Goal: Information Seeking & Learning: Find specific fact

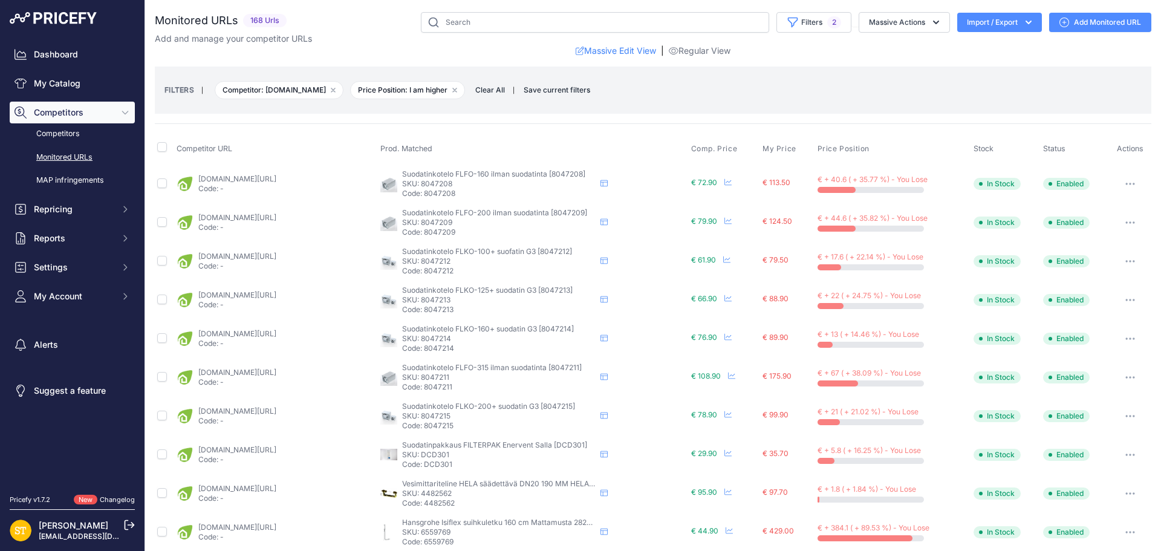
scroll to position [435, 0]
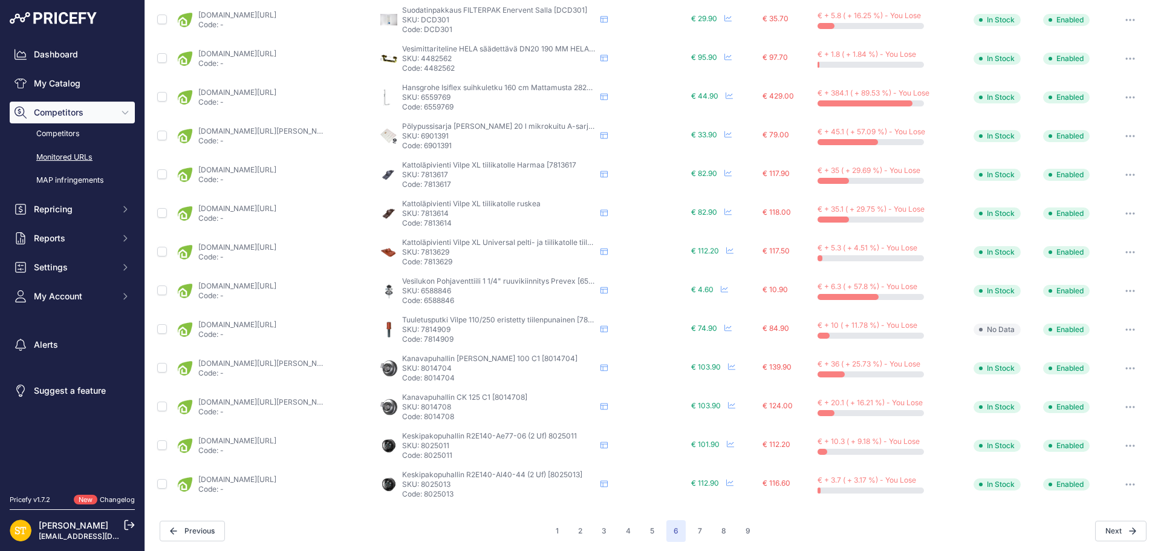
click at [434, 210] on p "SKU: 7813614" at bounding box center [498, 214] width 193 height 10
copy p "7813614"
click at [276, 208] on link "[DOMAIN_NAME][URL]" at bounding box center [237, 208] width 78 height 9
click at [1126, 213] on icon "button" at bounding box center [1126, 213] width 1 height 1
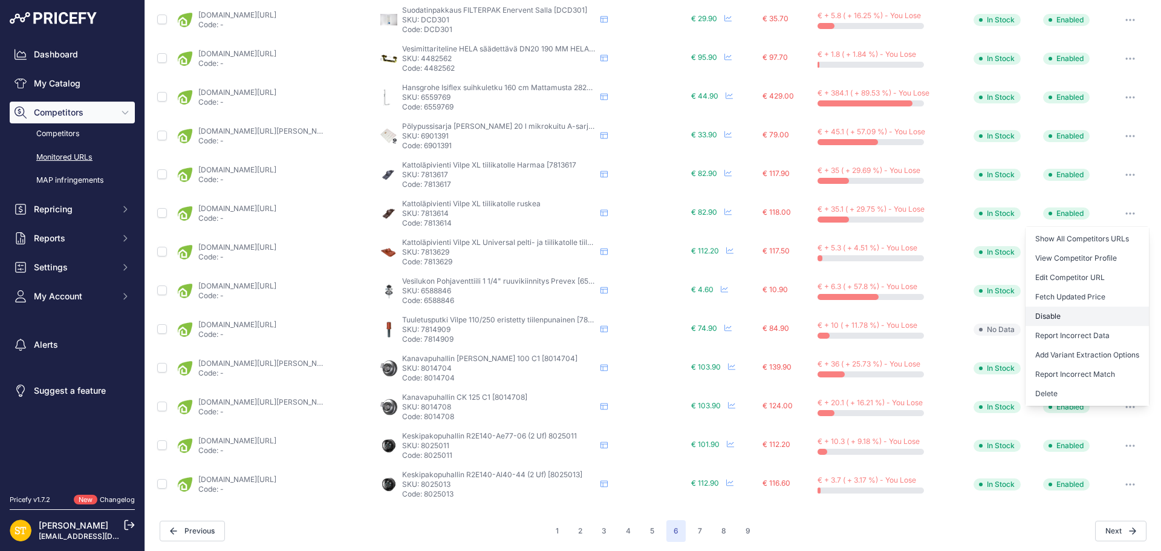
click at [1046, 316] on button "Disable" at bounding box center [1086, 316] width 123 height 19
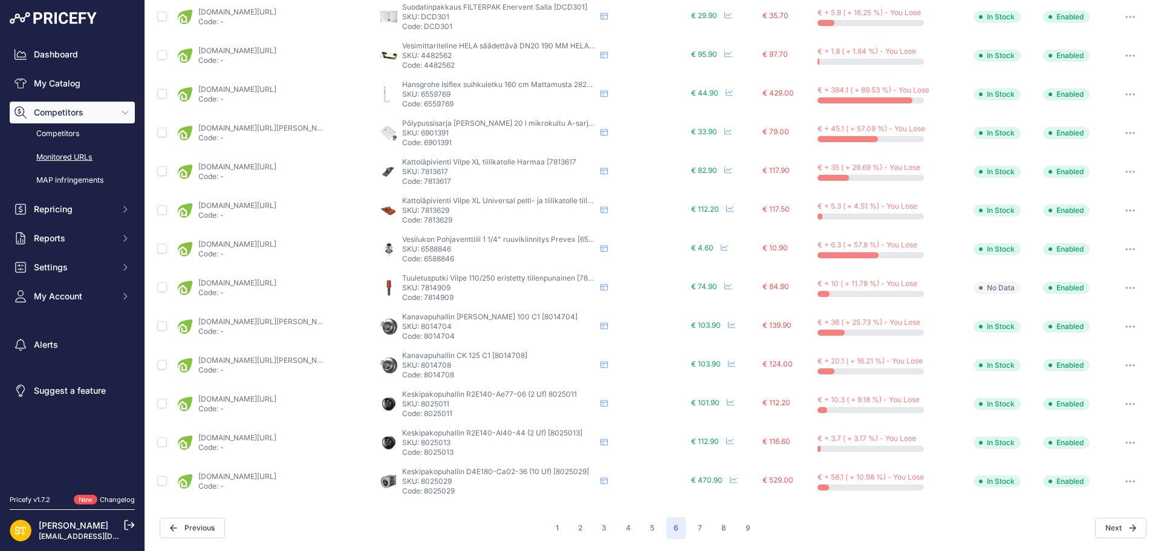
scroll to position [434, 0]
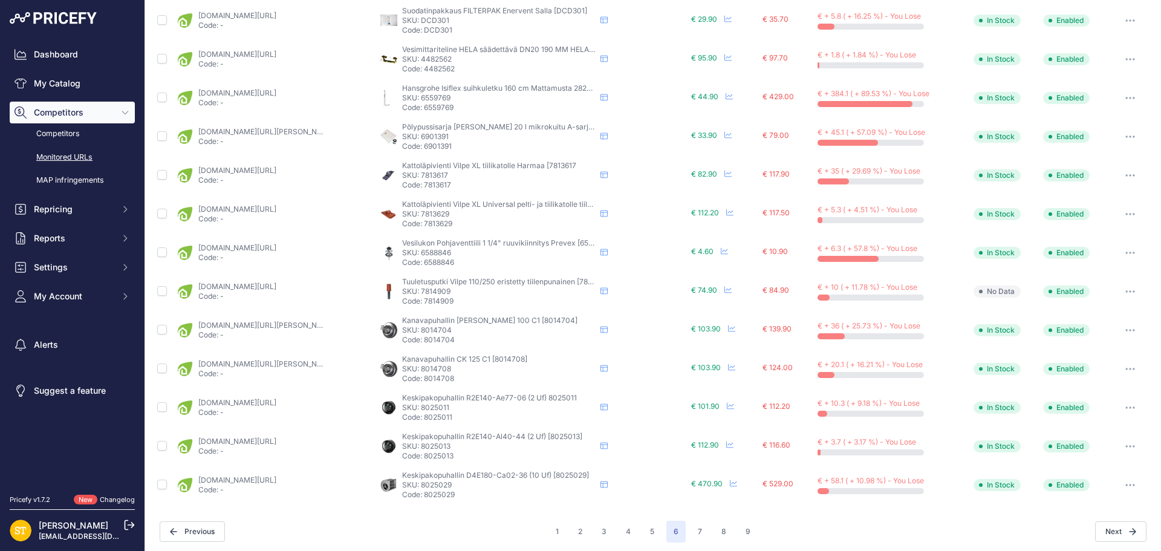
click at [436, 216] on p "SKU: 7813629" at bounding box center [498, 214] width 193 height 10
click at [435, 213] on p "SKU: 7813629" at bounding box center [498, 214] width 193 height 10
click at [276, 209] on link "[DOMAIN_NAME][URL]" at bounding box center [237, 208] width 78 height 9
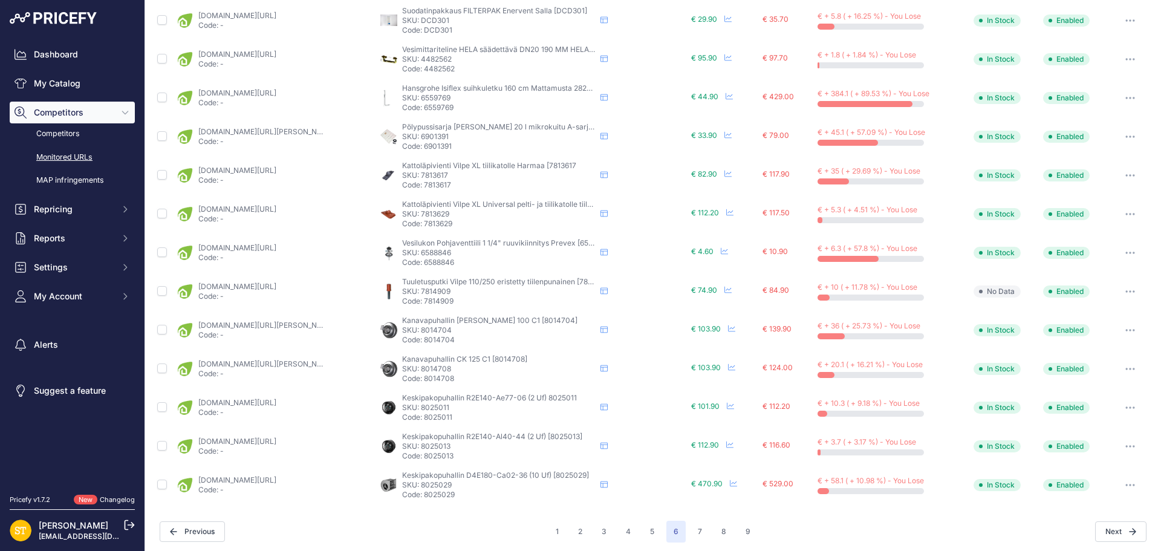
click at [429, 211] on p "SKU: 7813629" at bounding box center [498, 214] width 193 height 10
click at [274, 207] on link "[DOMAIN_NAME][URL]" at bounding box center [237, 208] width 78 height 9
click at [1118, 216] on button "button" at bounding box center [1130, 214] width 24 height 17
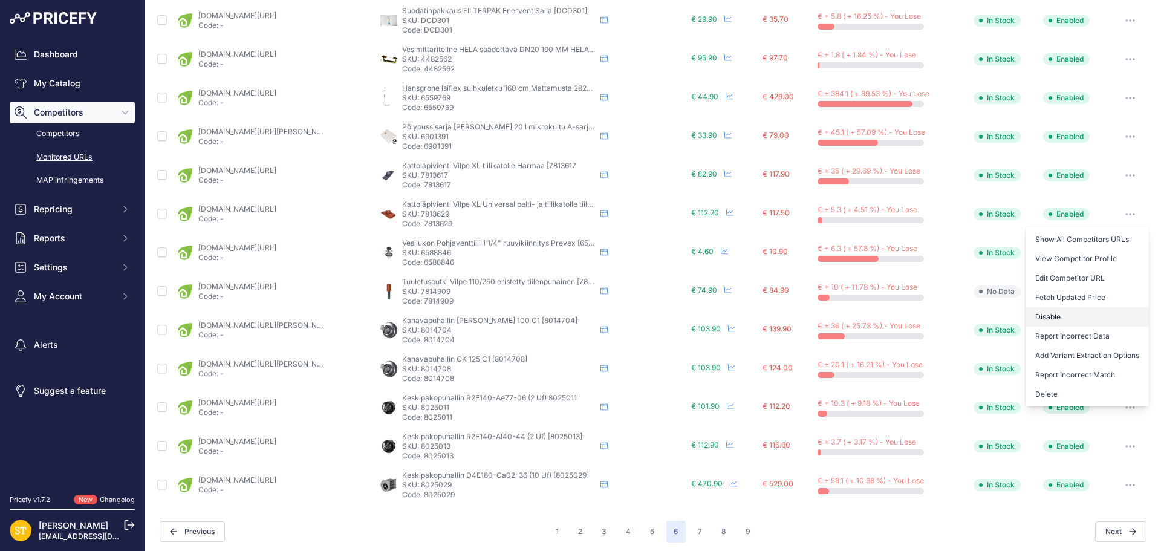
click at [1066, 319] on button "Disable" at bounding box center [1086, 316] width 123 height 19
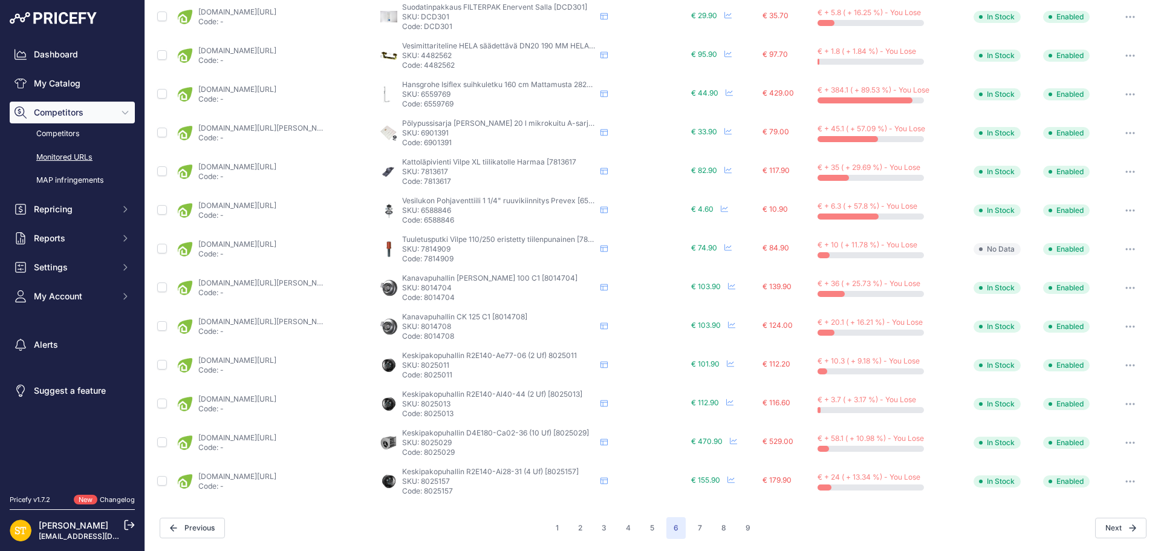
scroll to position [434, 0]
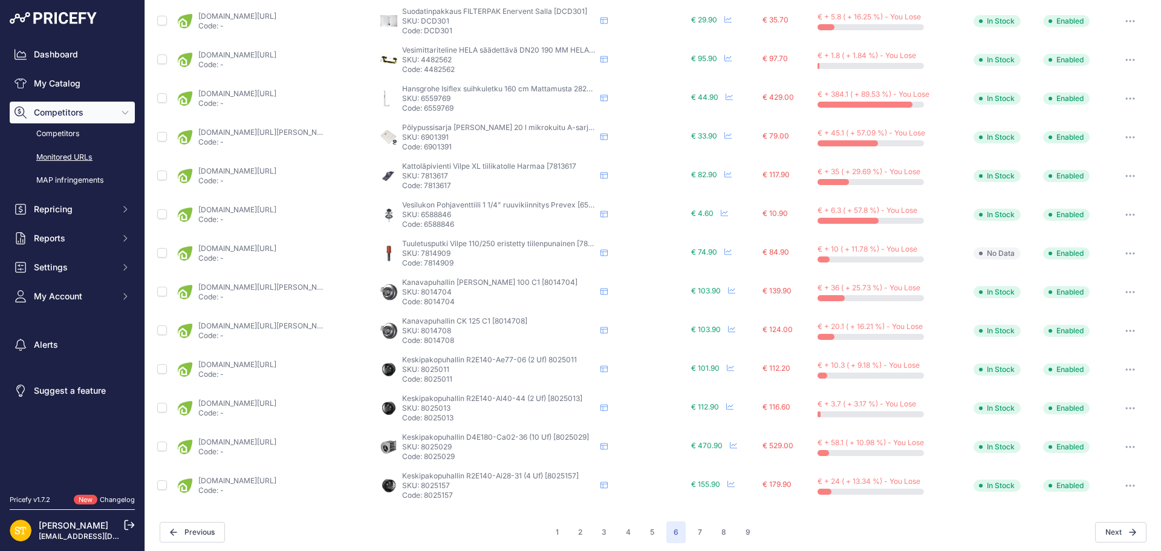
click at [435, 255] on p "SKU: 7814909" at bounding box center [498, 254] width 193 height 10
copy p "7814909"
click at [276, 248] on link "[DOMAIN_NAME][URL]" at bounding box center [237, 248] width 78 height 9
click at [1126, 255] on button "button" at bounding box center [1130, 253] width 24 height 17
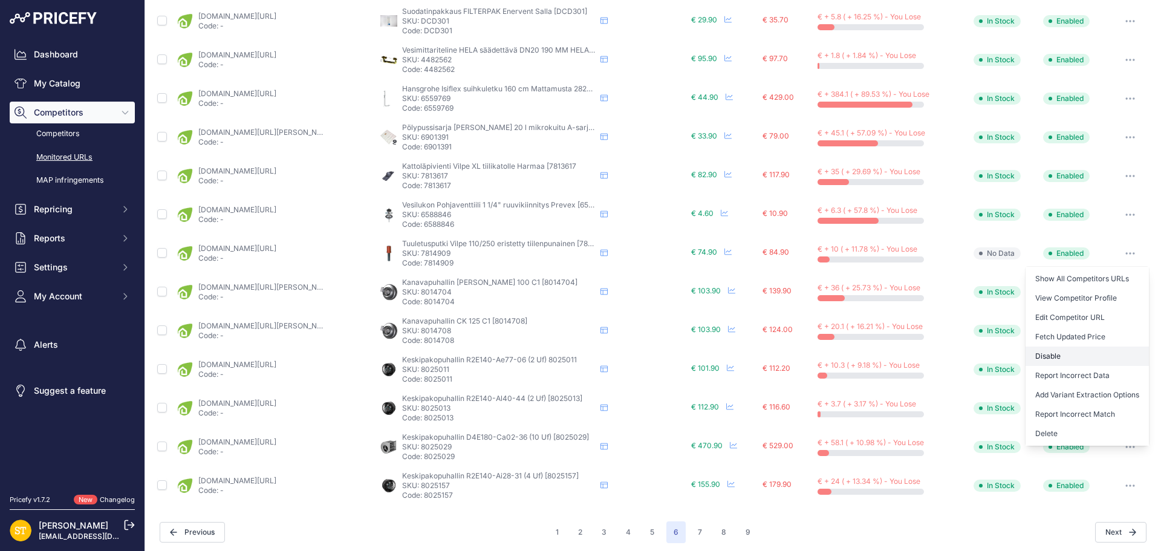
click at [1049, 354] on button "Disable" at bounding box center [1086, 355] width 123 height 19
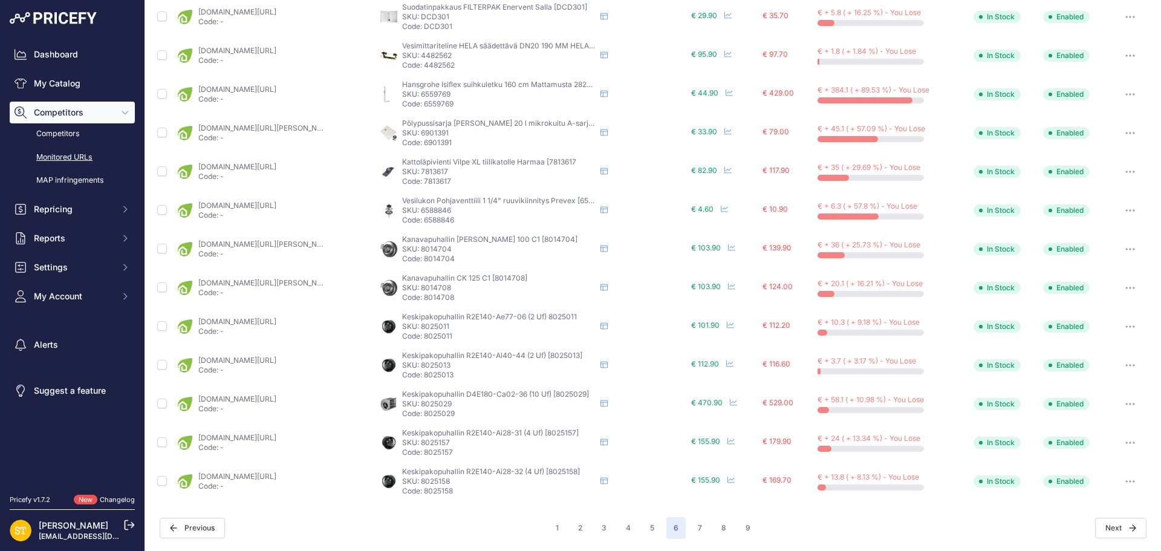
scroll to position [433, 0]
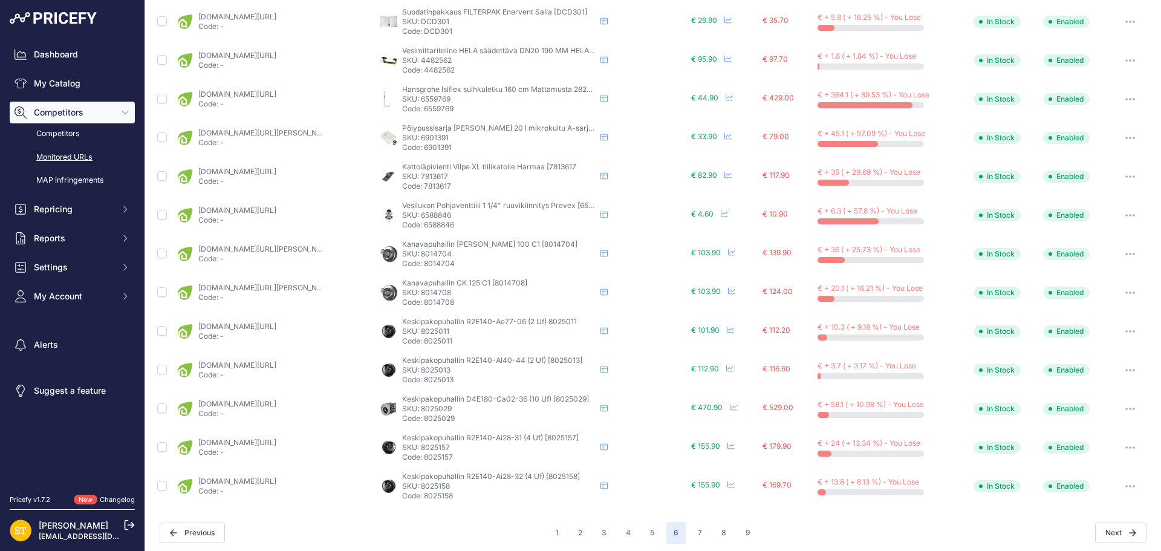
click at [435, 409] on p "SKU: 8025029" at bounding box center [498, 409] width 193 height 10
copy p "8025029"
click at [436, 370] on p "SKU: 8025013" at bounding box center [498, 370] width 193 height 10
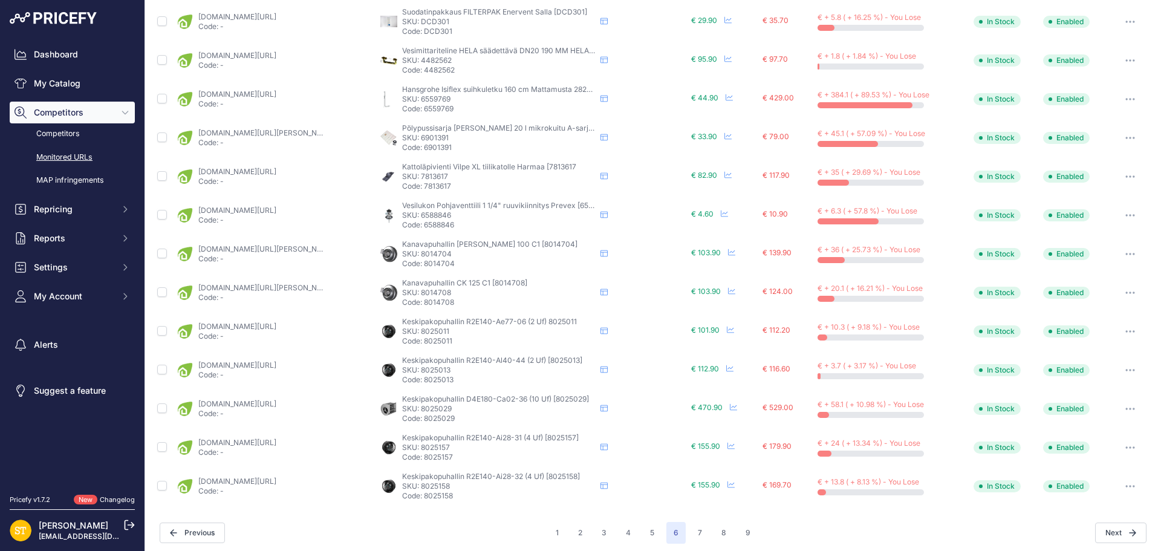
copy p "8025013"
click at [276, 360] on link "[DOMAIN_NAME][URL]" at bounding box center [237, 364] width 78 height 9
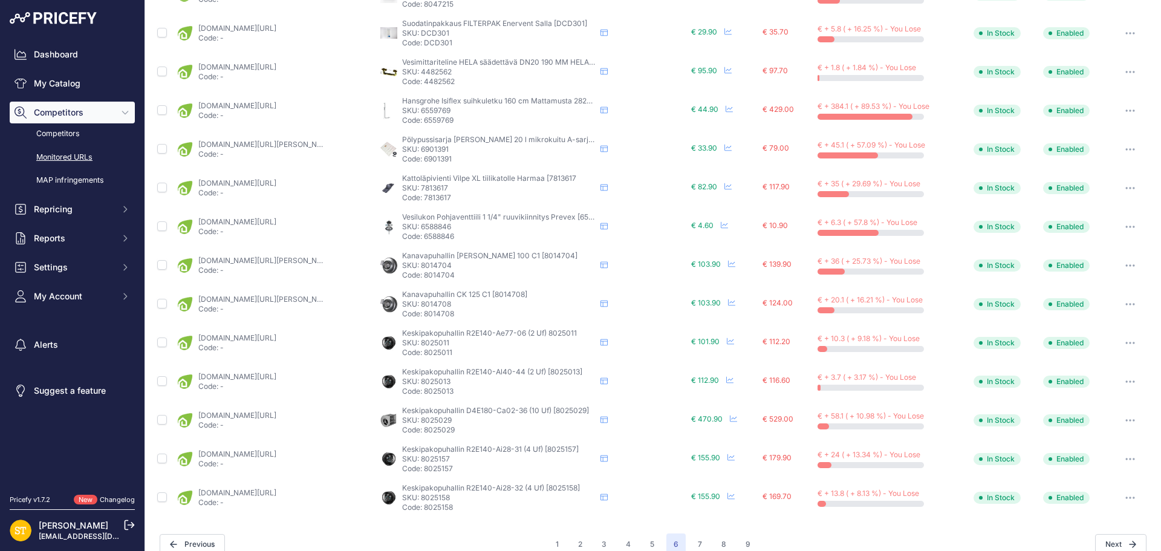
scroll to position [438, 0]
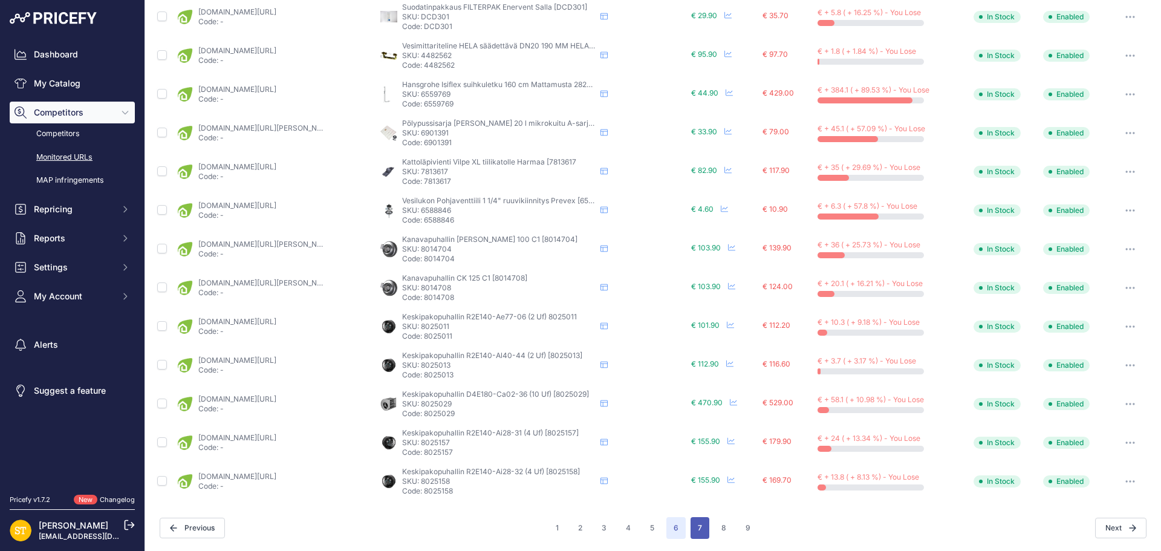
click at [695, 530] on button "7" at bounding box center [700, 528] width 19 height 22
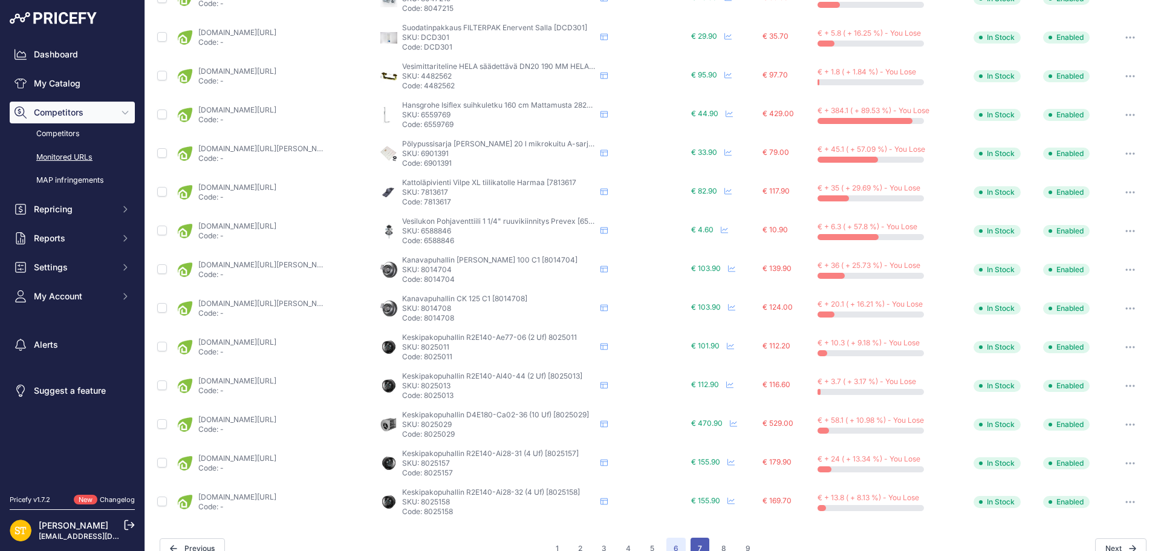
scroll to position [458, 0]
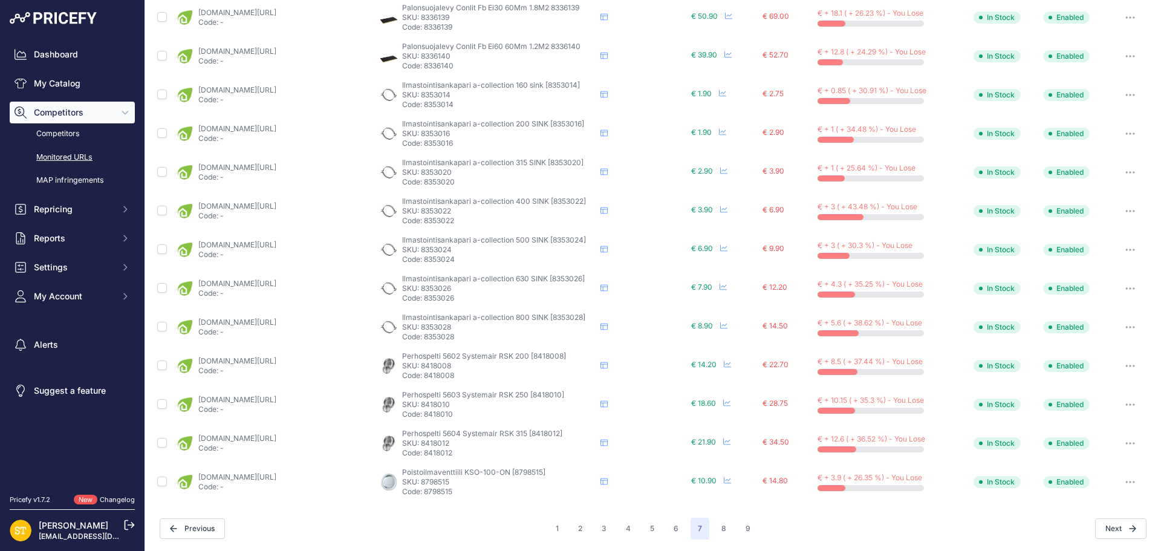
scroll to position [438, 0]
click at [437, 476] on p "SKU: 8798515" at bounding box center [498, 481] width 193 height 10
click at [437, 479] on p "SKU: 8798515" at bounding box center [498, 481] width 193 height 10
copy p "8798515"
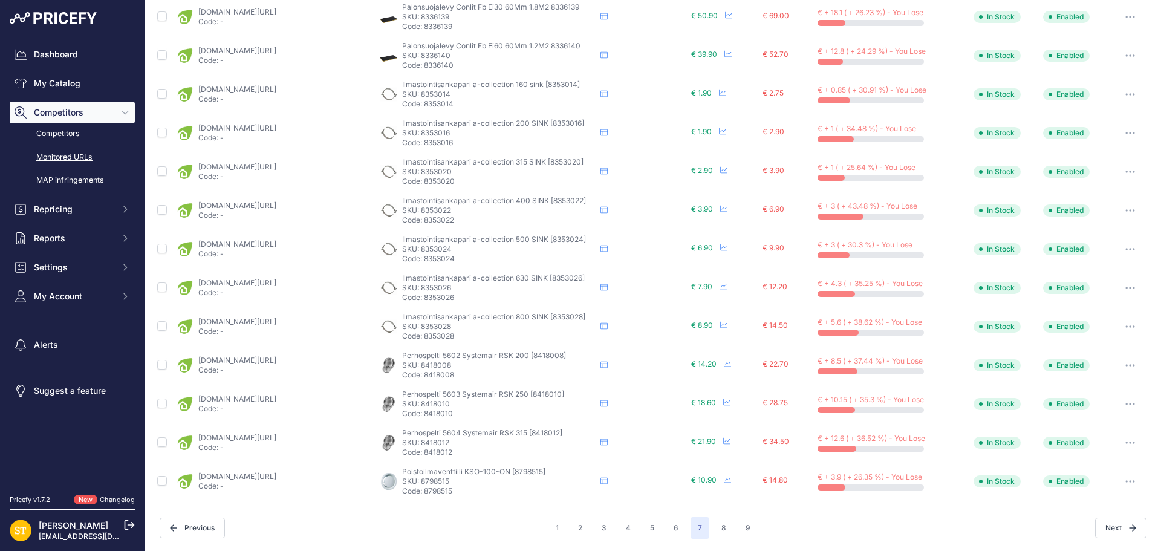
click at [276, 475] on link "[DOMAIN_NAME][URL]" at bounding box center [237, 476] width 78 height 9
click at [718, 525] on button "8" at bounding box center [723, 528] width 19 height 22
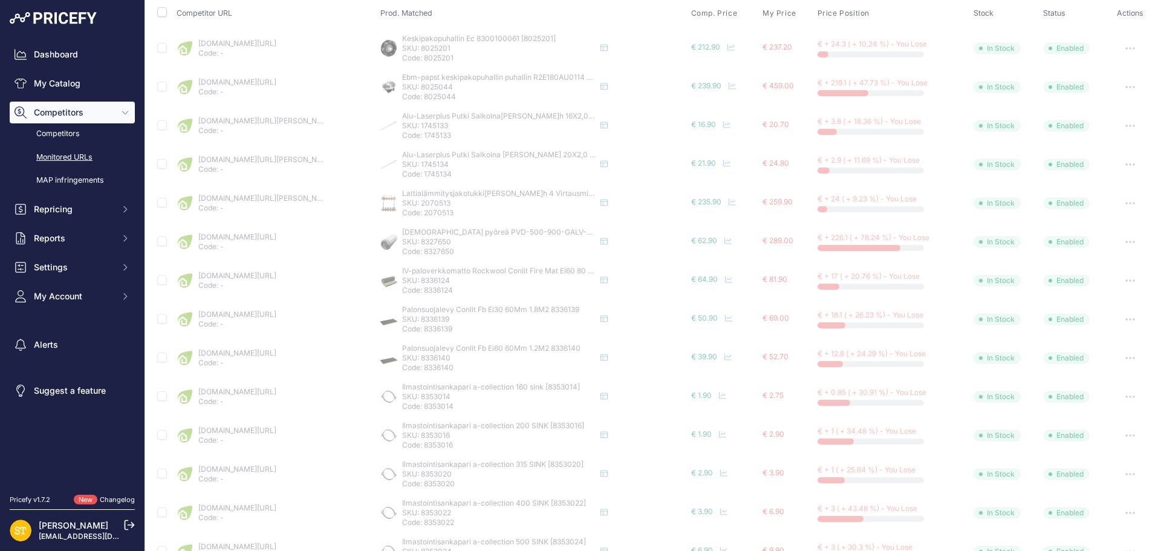
scroll to position [0, 0]
